Goal: Information Seeking & Learning: Check status

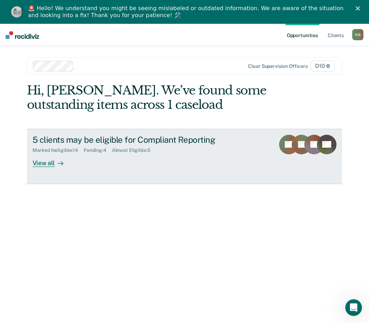
click at [59, 166] on div at bounding box center [59, 163] width 8 height 8
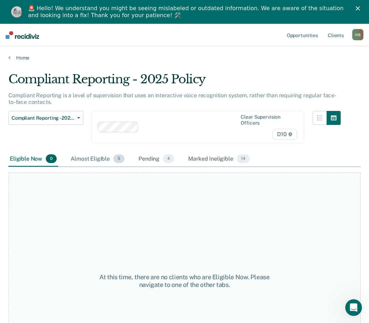
click at [91, 159] on div "Almost Eligible 5" at bounding box center [97, 158] width 57 height 15
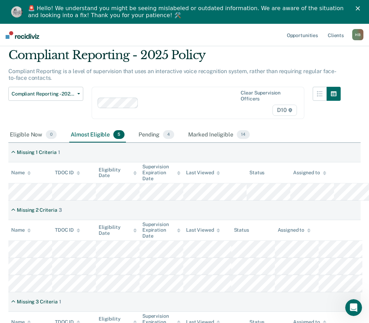
scroll to position [101, 0]
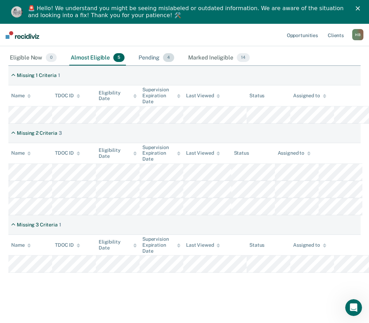
click at [150, 54] on div "Pending 4" at bounding box center [156, 57] width 38 height 15
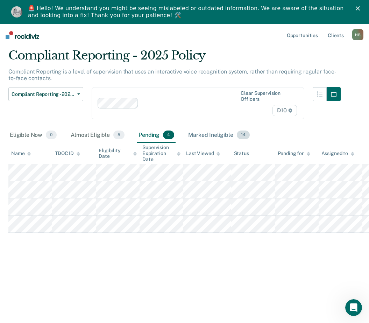
click at [192, 132] on div "Marked Ineligible 14" at bounding box center [219, 135] width 64 height 15
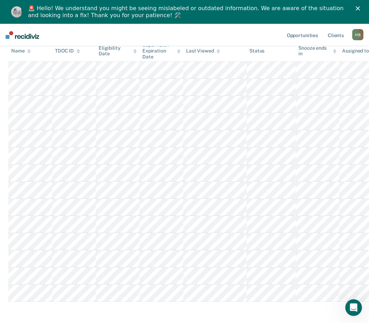
scroll to position [85, 0]
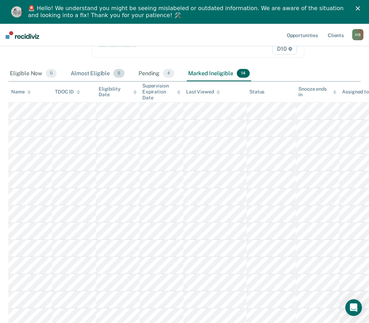
click at [98, 78] on div "Almost Eligible 5" at bounding box center [97, 73] width 57 height 15
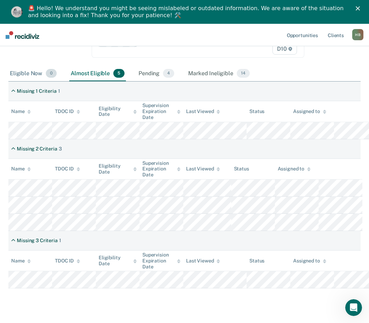
click at [39, 75] on div "Eligible Now 0" at bounding box center [33, 73] width 50 height 15
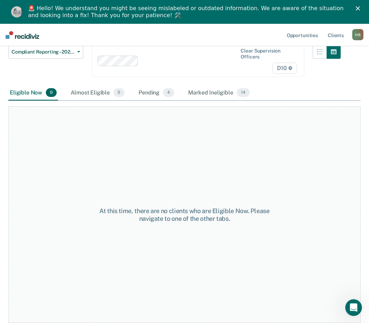
scroll to position [66, 0]
